Goal: Task Accomplishment & Management: Complete application form

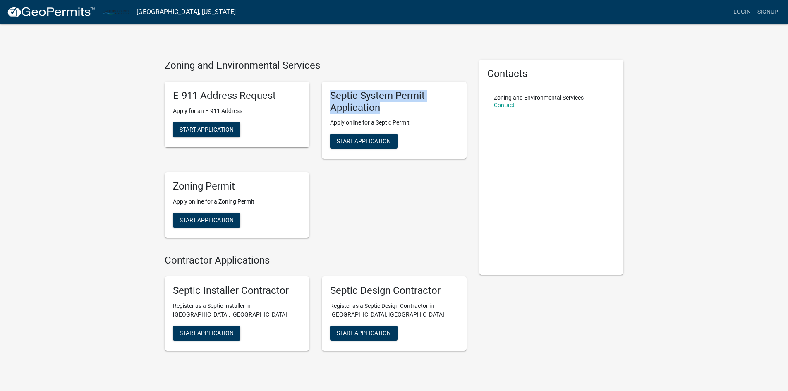
drag, startPoint x: 330, startPoint y: 95, endPoint x: 386, endPoint y: 108, distance: 57.6
click at [386, 108] on h5 "Septic System Permit Application" at bounding box center [394, 102] width 128 height 24
drag, startPoint x: 175, startPoint y: 187, endPoint x: 241, endPoint y: 187, distance: 67.0
click at [241, 187] on h5 "Zoning Permit" at bounding box center [237, 186] width 128 height 12
drag, startPoint x: 331, startPoint y: 96, endPoint x: 421, endPoint y: 102, distance: 90.4
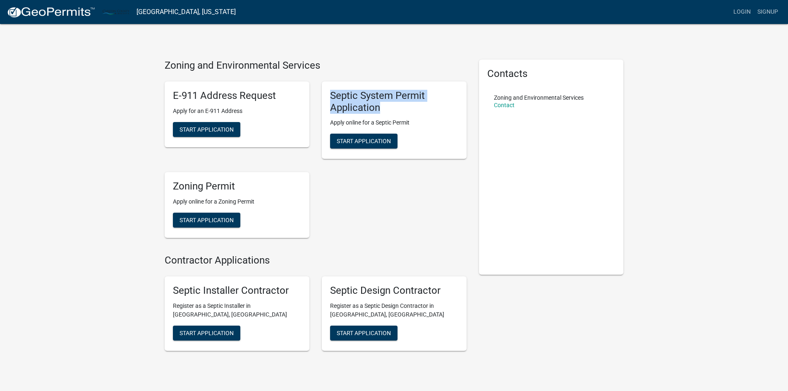
click at [421, 102] on h5 "Septic System Permit Application" at bounding box center [394, 102] width 128 height 24
drag, startPoint x: 173, startPoint y: 187, endPoint x: 239, endPoint y: 187, distance: 66.2
click at [239, 187] on h5 "Zoning Permit" at bounding box center [237, 186] width 128 height 12
drag, startPoint x: 330, startPoint y: 98, endPoint x: 397, endPoint y: 106, distance: 67.1
click at [397, 106] on h5 "Septic System Permit Application" at bounding box center [394, 102] width 128 height 24
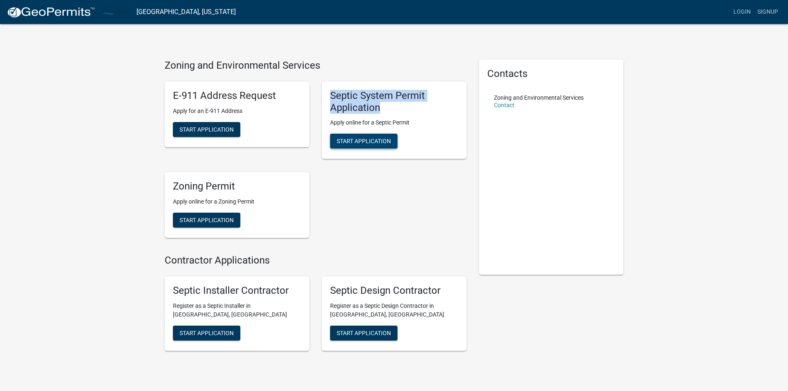
click at [379, 143] on span "Start Application" at bounding box center [364, 141] width 54 height 7
drag, startPoint x: 331, startPoint y: 98, endPoint x: 358, endPoint y: 95, distance: 27.0
click at [358, 95] on h5 "Septic System Permit Application" at bounding box center [394, 102] width 128 height 24
click at [361, 143] on span "Start Application" at bounding box center [364, 141] width 54 height 7
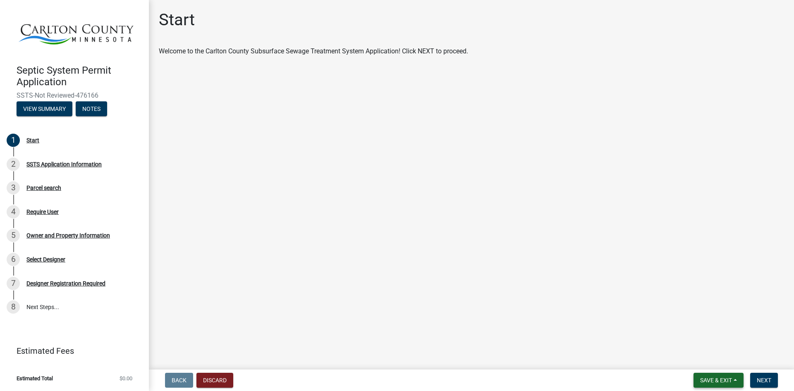
click at [729, 375] on button "Save & Exit" at bounding box center [718, 380] width 50 height 15
click at [718, 356] on button "Save & Exit" at bounding box center [710, 359] width 66 height 20
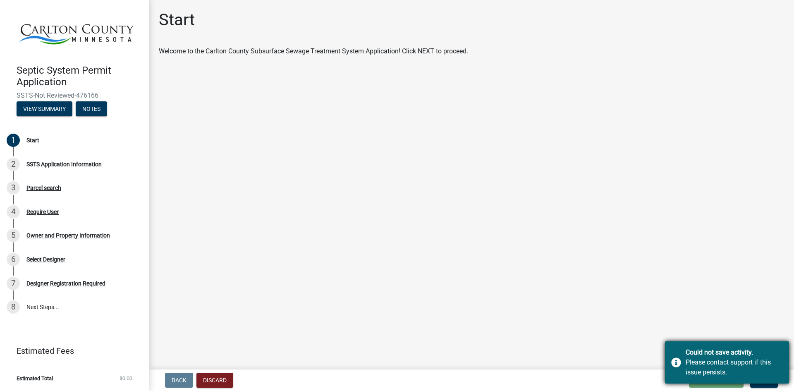
click at [749, 371] on div "Please contact support if this issue persists." at bounding box center [734, 367] width 97 height 20
click at [597, 305] on main "Start Welcome to the [GEOGRAPHIC_DATA] Subsurface Sewage Treatment System Appli…" at bounding box center [471, 183] width 645 height 366
